Goal: Check status: Check status

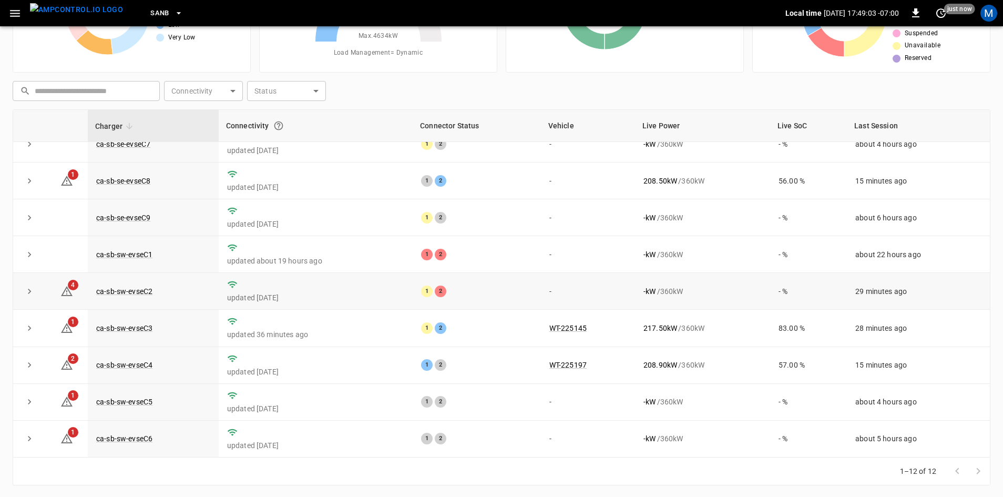
scroll to position [101, 0]
click at [147, 288] on link "ca-sb-sw-evseC2" at bounding box center [124, 290] width 60 height 13
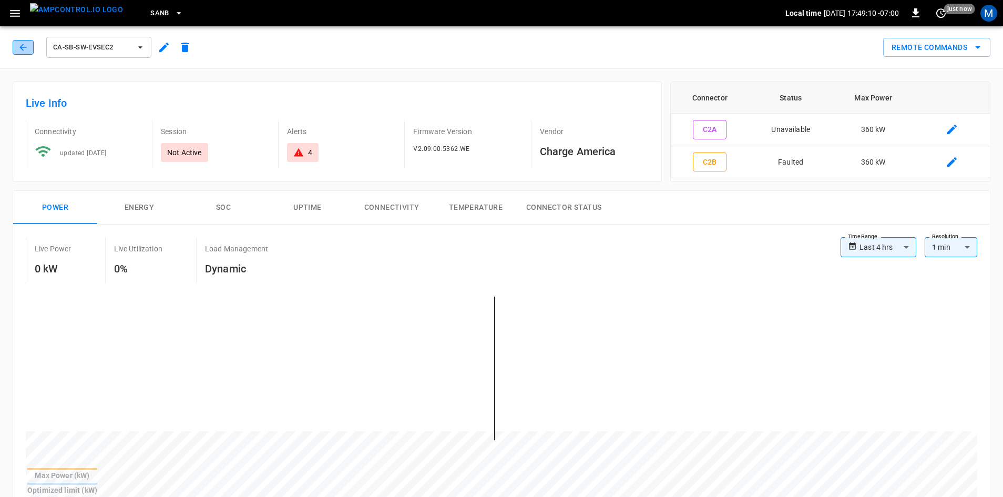
click at [29, 43] on button "button" at bounding box center [23, 47] width 21 height 15
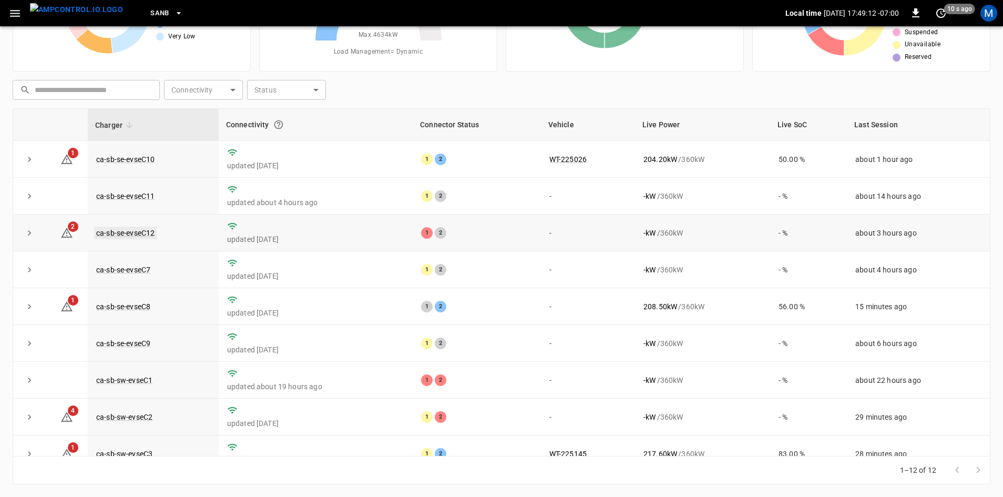
click at [142, 231] on link "ca-sb-se-evseC12" at bounding box center [125, 232] width 63 height 13
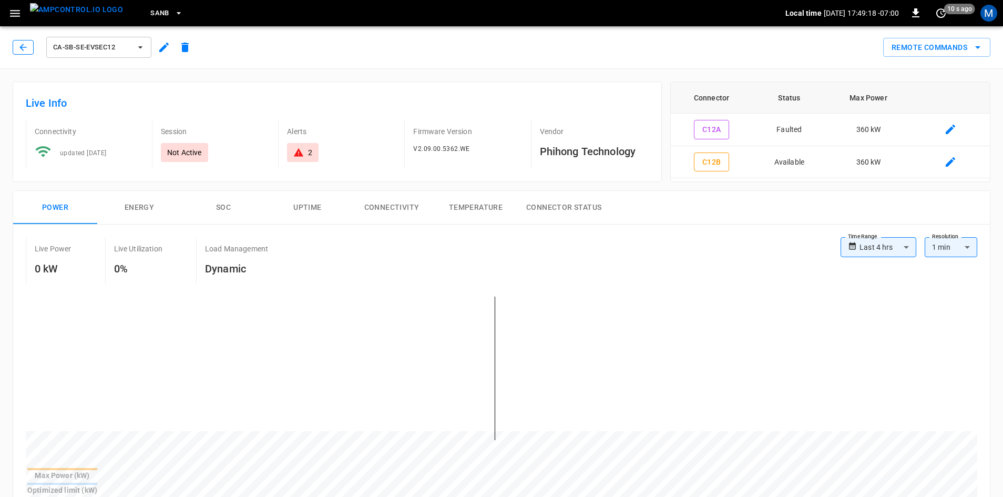
click at [22, 49] on icon "button" at bounding box center [23, 47] width 11 height 11
